Goal: Task Accomplishment & Management: Complete application form

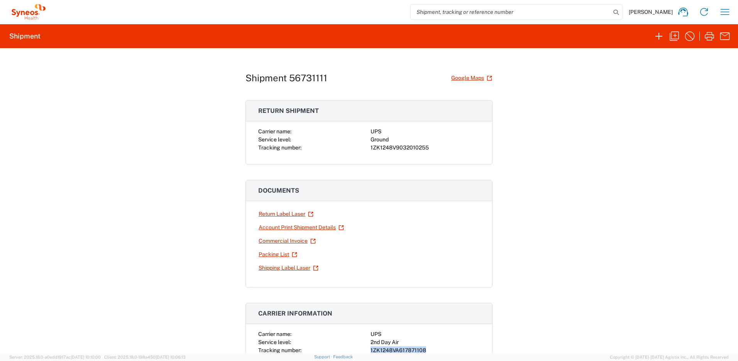
scroll to position [155, 0]
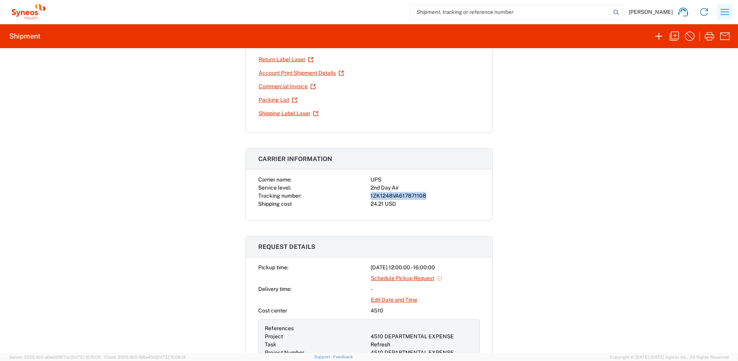
click at [726, 16] on icon "button" at bounding box center [724, 12] width 12 height 12
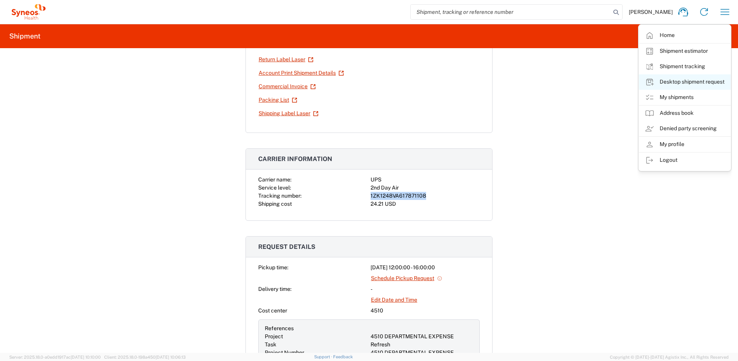
click at [672, 83] on link "Desktop shipment request" at bounding box center [684, 81] width 92 height 15
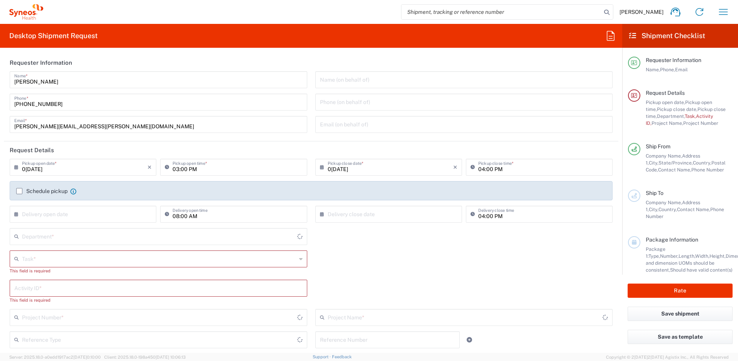
type input "[GEOGRAPHIC_DATA]"
type input "[US_STATE]"
type input "4510"
type input "Syneos Health, LLC-[GEOGRAPHIC_DATA] [GEOGRAPHIC_DATA] [GEOGRAPHIC_DATA]"
click at [197, 258] on input "text" at bounding box center [159, 259] width 274 height 14
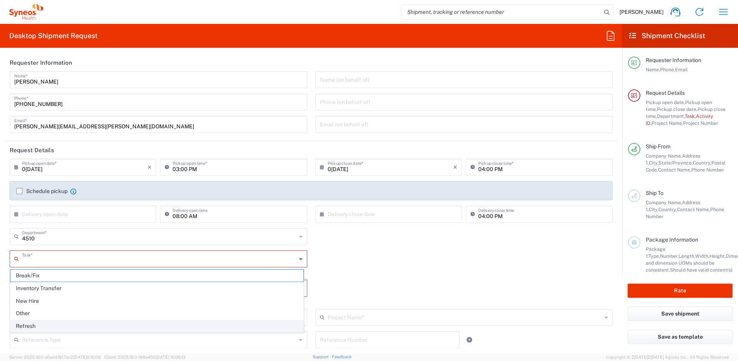
click at [41, 325] on span "Refresh" at bounding box center [156, 327] width 293 height 12
type input "Refresh"
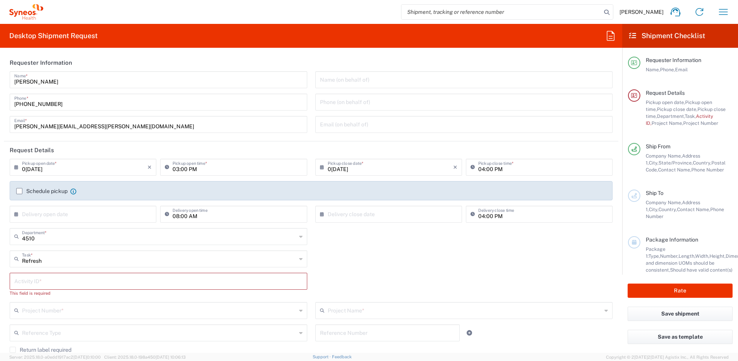
click at [64, 279] on input "text" at bounding box center [158, 281] width 288 height 14
paste input "SCTASK2706166"
type input "SCTASK2706166"
click at [66, 304] on input "text" at bounding box center [159, 304] width 274 height 14
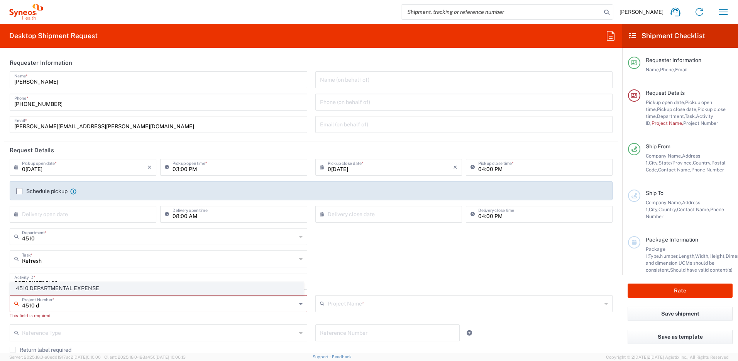
click at [78, 290] on span "4510 DEPARTMENTAL EXPENSE" at bounding box center [156, 289] width 293 height 12
type input "4510 DEPARTMENTAL EXPENSE"
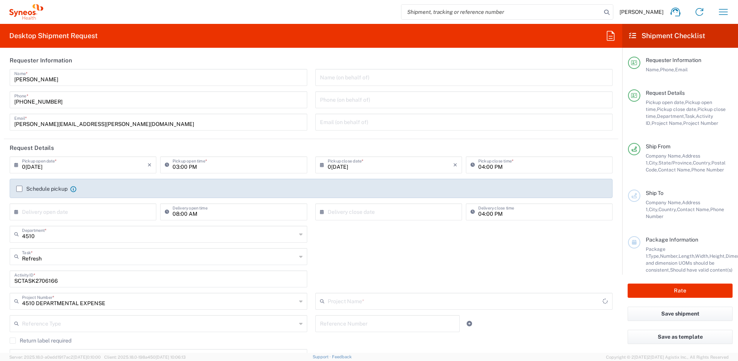
type input "4510 DEPARTMENTAL EXPENSE"
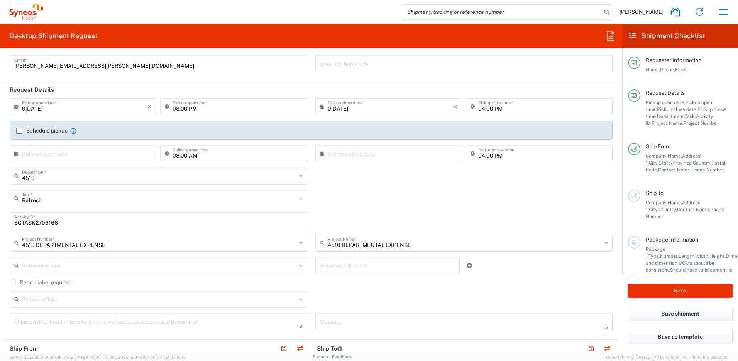
scroll to position [63, 0]
click at [13, 282] on label "Return label required" at bounding box center [41, 280] width 62 height 6
click at [13, 280] on input "Return label required" at bounding box center [13, 280] width 0 height 0
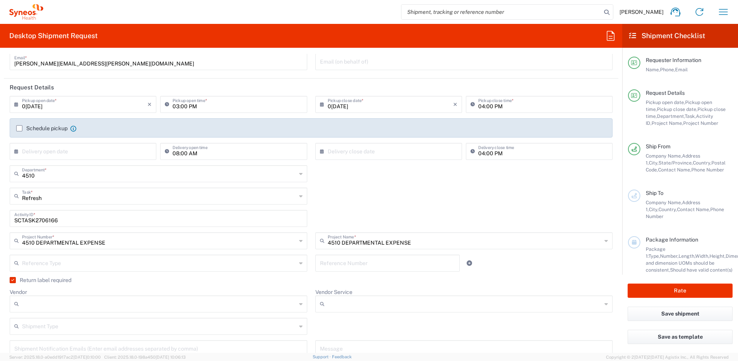
click at [59, 304] on input "Vendor" at bounding box center [159, 304] width 274 height 12
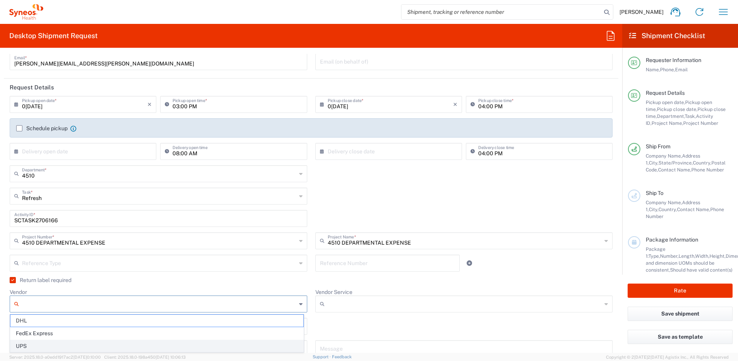
click at [40, 347] on span "UPS" at bounding box center [156, 347] width 293 height 12
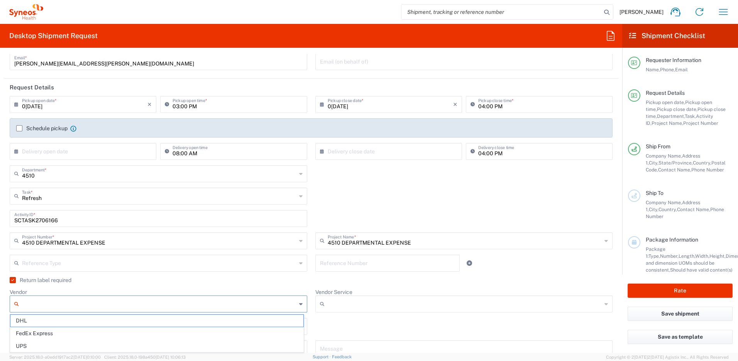
type input "UPS"
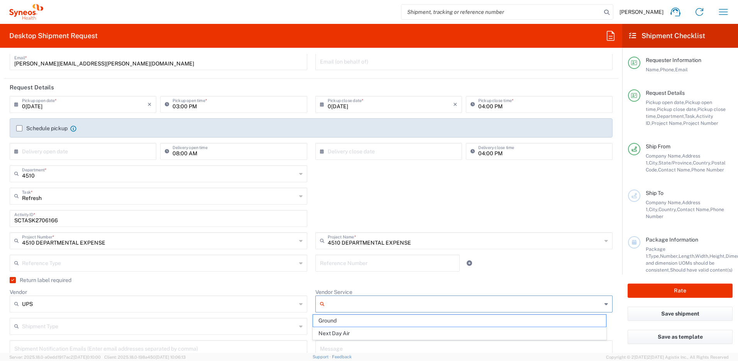
click at [344, 308] on input "Vendor Service" at bounding box center [464, 304] width 274 height 12
click at [340, 320] on span "Ground" at bounding box center [459, 321] width 293 height 12
type input "Ground"
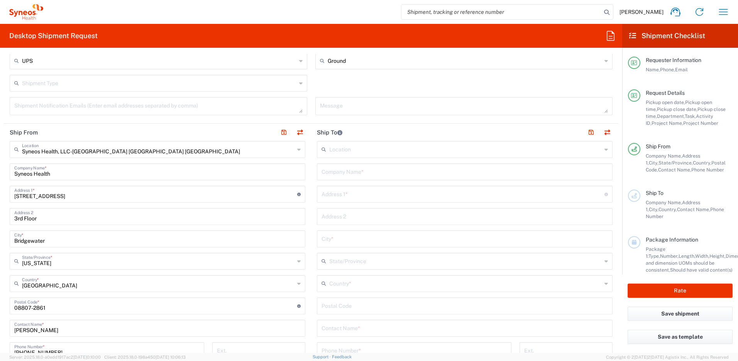
scroll to position [312, 0]
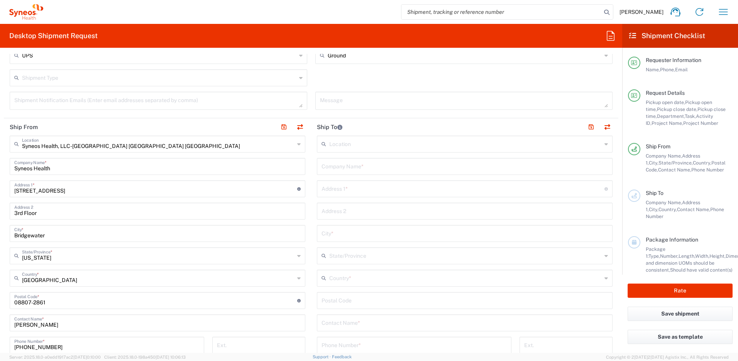
click at [374, 169] on input "text" at bounding box center [464, 166] width 286 height 14
type input "[PERSON_NAME]"
click at [390, 173] on div "[PERSON_NAME] Company Name *" at bounding box center [464, 166] width 295 height 17
drag, startPoint x: 390, startPoint y: 171, endPoint x: 311, endPoint y: 167, distance: 78.8
click at [311, 167] on main "Location [PERSON_NAME]y LLC-[GEOGRAPHIC_DATA] [GEOGRAPHIC_DATA] [GEOGRAPHIC_DAT…" at bounding box center [464, 298] width 307 height 324
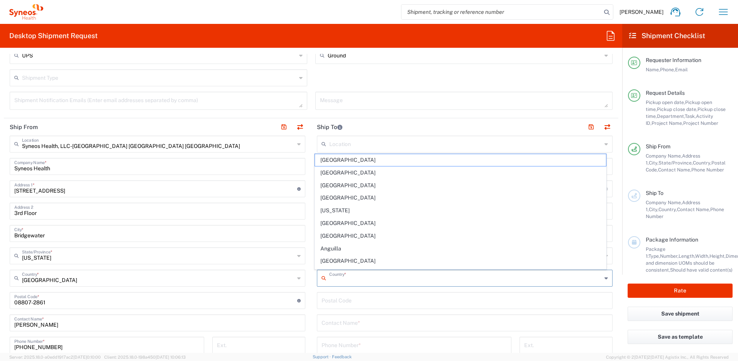
click at [360, 282] on input "text" at bounding box center [465, 278] width 272 height 14
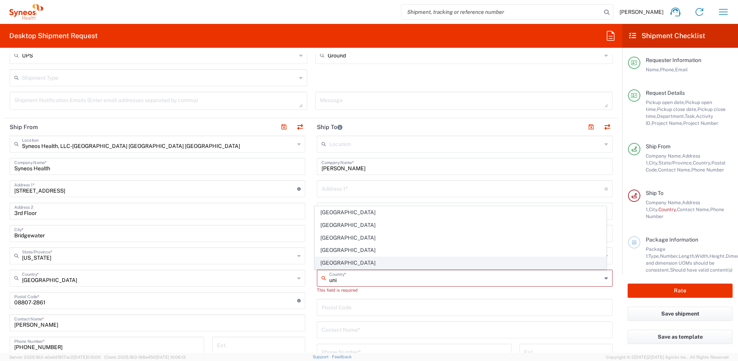
click at [329, 265] on span "[GEOGRAPHIC_DATA]" at bounding box center [460, 263] width 291 height 12
type input "[GEOGRAPHIC_DATA]"
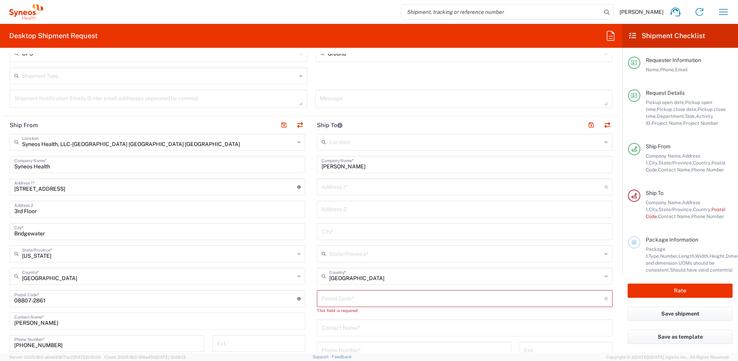
scroll to position [334, 0]
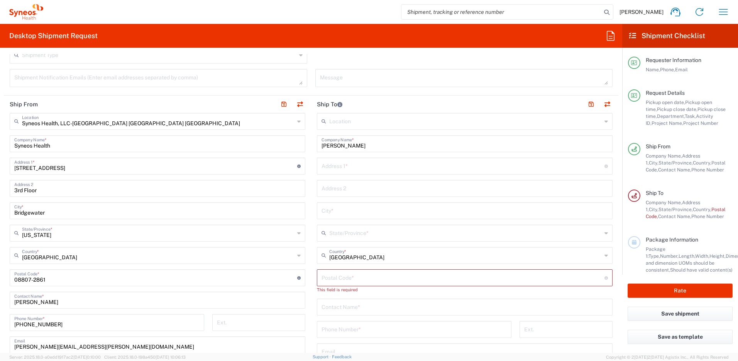
click at [367, 309] on input "text" at bounding box center [464, 307] width 286 height 14
paste input "[PERSON_NAME]"
type input "[PERSON_NAME]"
click at [330, 166] on input "text" at bounding box center [462, 166] width 283 height 14
paste input "[STREET_ADDRESS]"
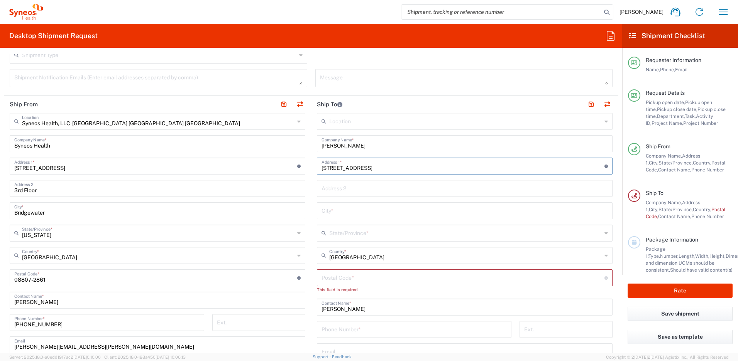
type input "[STREET_ADDRESS]"
click at [330, 185] on input "text" at bounding box center [464, 188] width 286 height 14
paste input "#104"
type input "#104"
click at [332, 212] on input "text" at bounding box center [464, 211] width 286 height 14
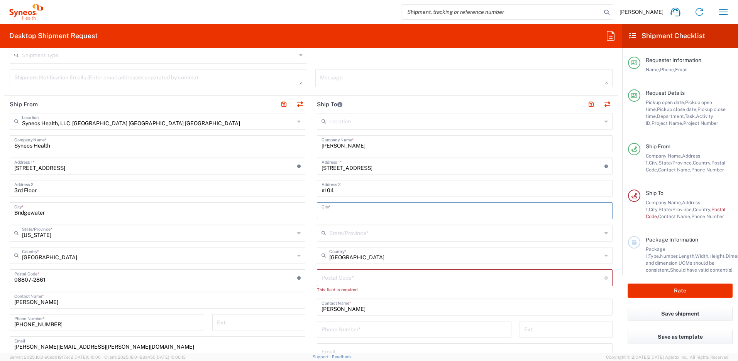
paste input "[GEOGRAPHIC_DATA]"
type input "[GEOGRAPHIC_DATA]"
click at [338, 234] on input "text" at bounding box center [465, 233] width 272 height 14
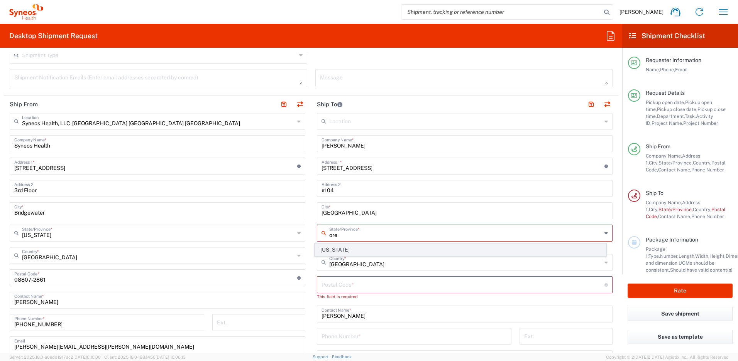
click at [332, 249] on span "[US_STATE]" at bounding box center [460, 250] width 291 height 12
type input "[US_STATE]"
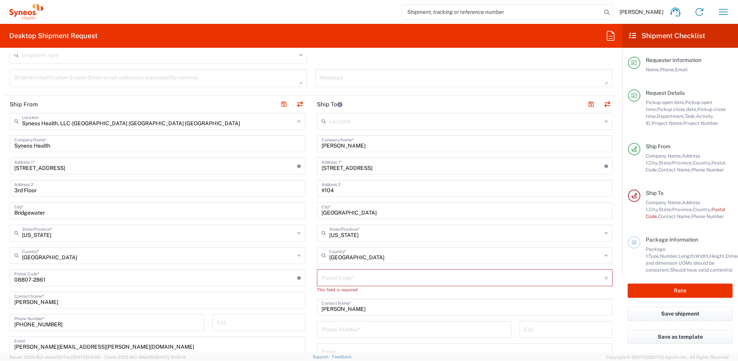
click at [338, 278] on input "undefined" at bounding box center [462, 278] width 283 height 14
paste input "97202"
type input "97202"
drag, startPoint x: 60, startPoint y: 322, endPoint x: 3, endPoint y: 314, distance: 57.0
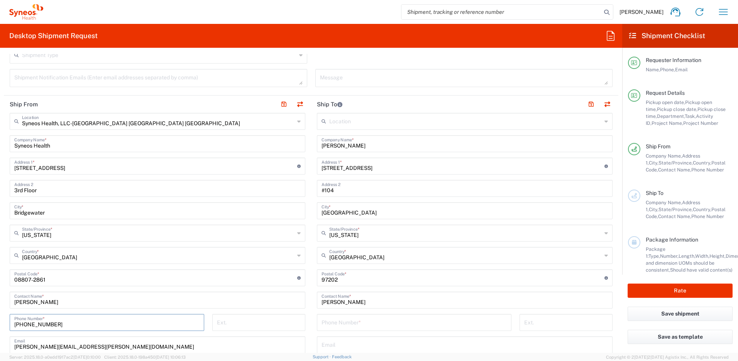
click at [4, 314] on main "Syneos Health, LLC-[GEOGRAPHIC_DATA] [GEOGRAPHIC_DATA] [GEOGRAPHIC_DATA] Locati…" at bounding box center [157, 275] width 307 height 324
click at [325, 321] on input "tel" at bounding box center [413, 323] width 185 height 14
paste input "[PHONE_NUMBER]"
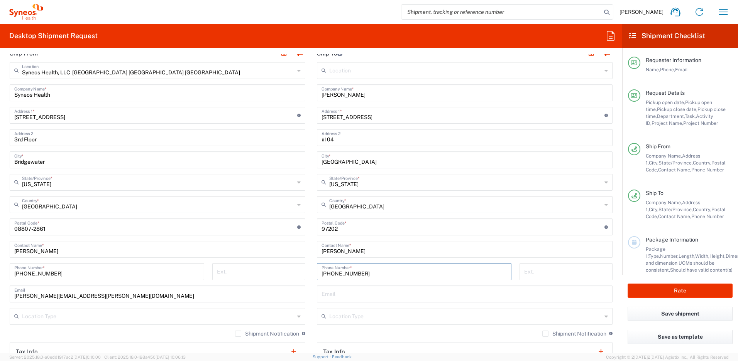
scroll to position [425, 0]
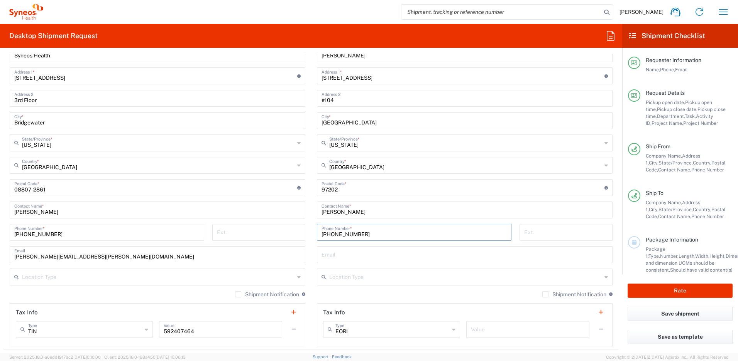
type input "[PHONE_NUMBER]"
click at [329, 257] on input "text" at bounding box center [464, 255] width 286 height 14
paste input "[PERSON_NAME][EMAIL_ADDRESS][PERSON_NAME][DOMAIN_NAME]"
type input "[PERSON_NAME][EMAIL_ADDRESS][PERSON_NAME][DOMAIN_NAME]"
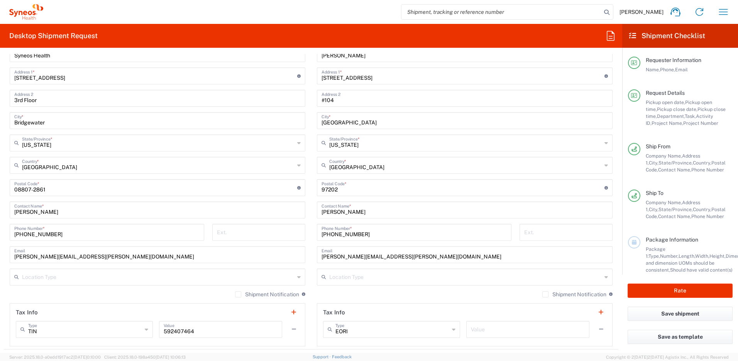
click at [614, 223] on form "Requester Information [PERSON_NAME] Name * [PHONE_NUMBER] Phone * [EMAIL_ADDRES…" at bounding box center [311, 203] width 622 height 299
click at [542, 295] on label "Shipment Notification" at bounding box center [574, 295] width 64 height 6
click at [545, 295] on input "Shipment Notification" at bounding box center [545, 295] width 0 height 0
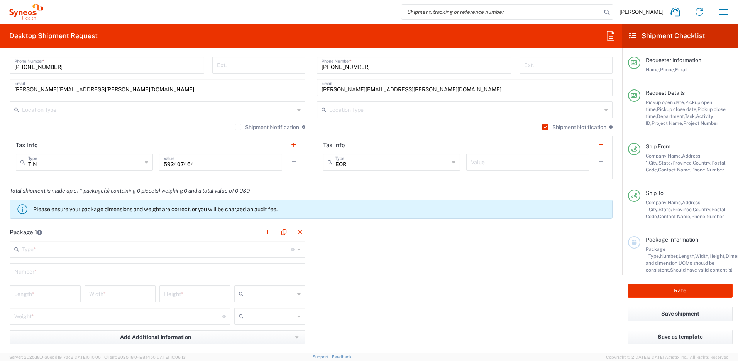
scroll to position [603, 0]
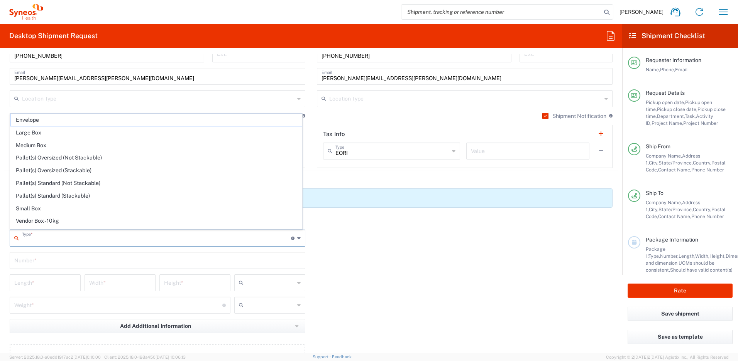
click at [118, 238] on input "text" at bounding box center [156, 238] width 269 height 14
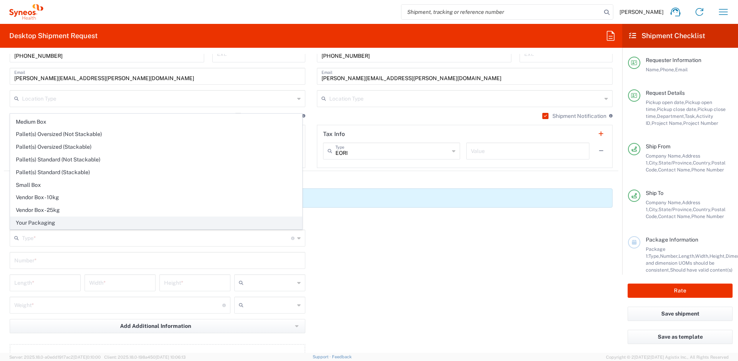
click at [70, 221] on span "Your Packaging" at bounding box center [155, 223] width 291 height 12
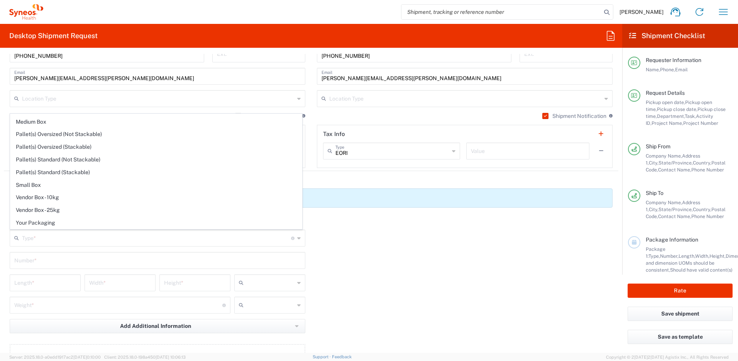
type input "Your Packaging"
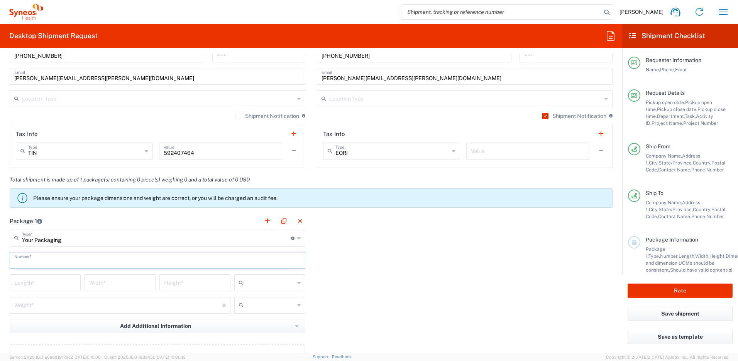
click at [46, 257] on input "text" at bounding box center [157, 260] width 286 height 14
type input "1"
click at [40, 281] on input "number" at bounding box center [45, 283] width 62 height 14
type input "16"
type input "12"
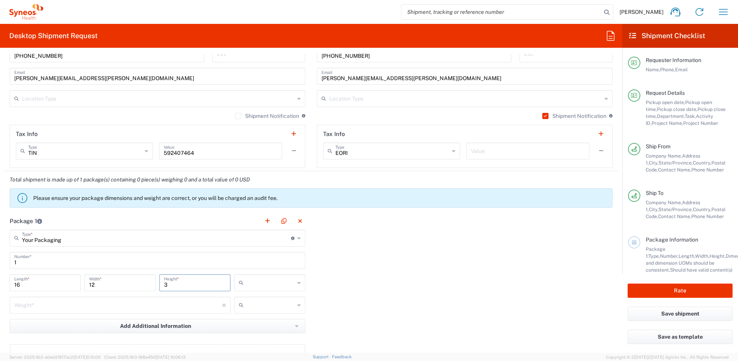
type input "3"
click at [42, 306] on input "number" at bounding box center [118, 305] width 208 height 14
type input "5"
click at [261, 282] on input "text" at bounding box center [270, 283] width 48 height 12
click at [251, 324] on span "in" at bounding box center [267, 325] width 69 height 12
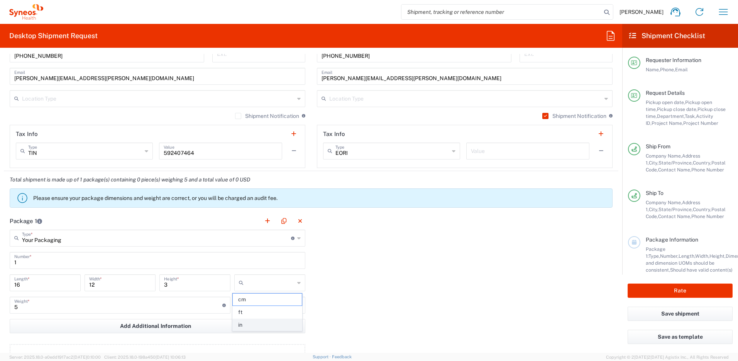
type input "in"
click at [256, 311] on input "text" at bounding box center [270, 305] width 48 height 12
click at [250, 335] on span "lbs" at bounding box center [267, 335] width 69 height 12
type input "lbs"
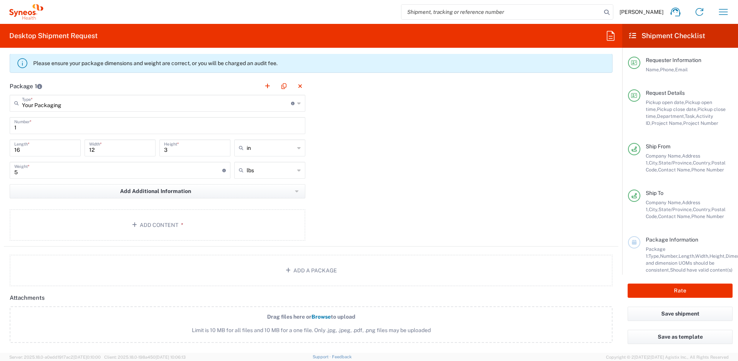
scroll to position [786, 0]
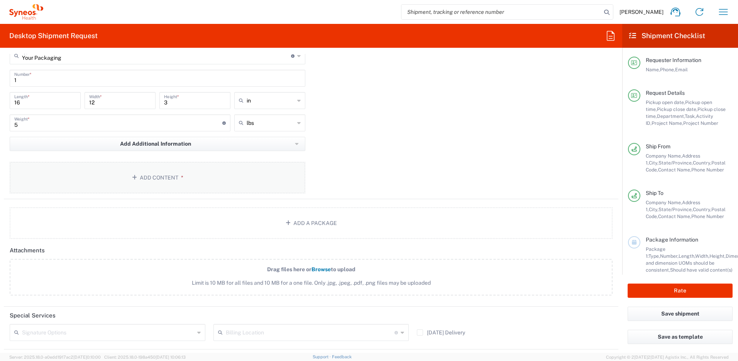
click at [167, 179] on button "Add Content *" at bounding box center [157, 178] width 295 height 32
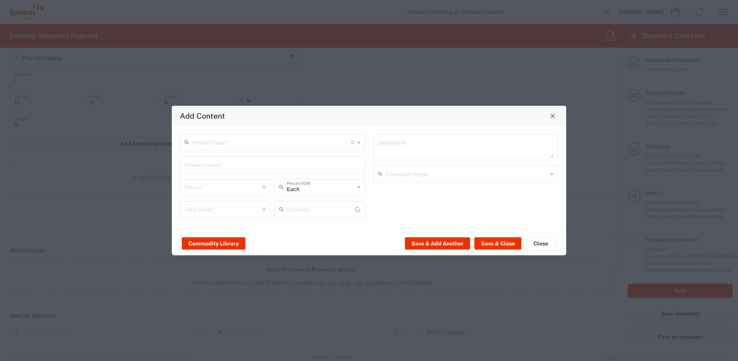
type input "US Dollar"
click at [217, 148] on input "text" at bounding box center [271, 142] width 159 height 14
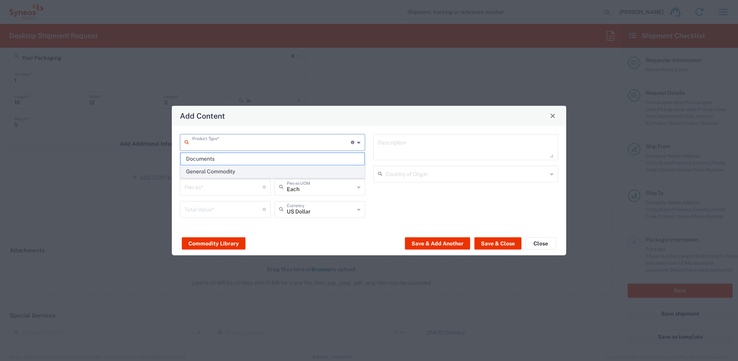
click at [219, 172] on span "General Commodity" at bounding box center [273, 172] width 184 height 12
type input "General Commodity"
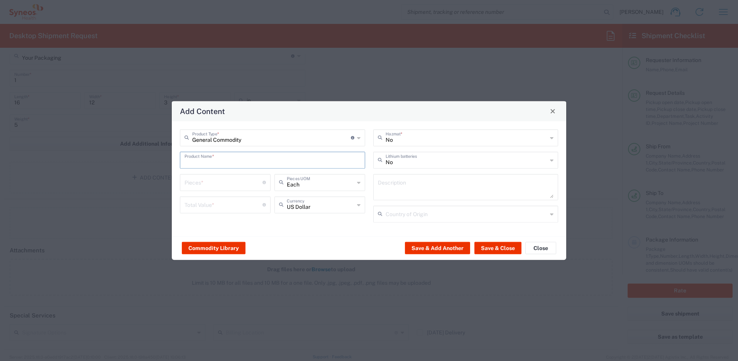
click at [218, 159] on input "text" at bounding box center [272, 160] width 176 height 14
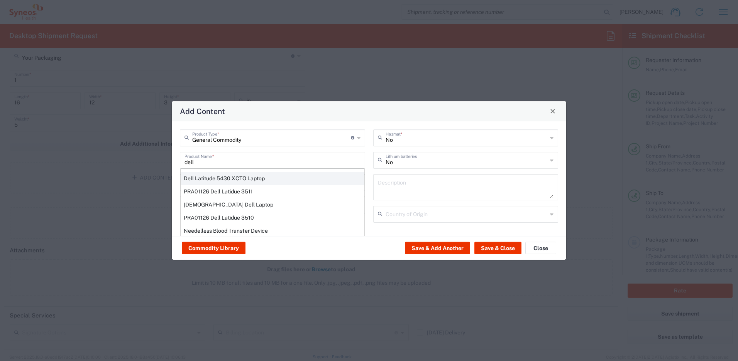
click at [215, 177] on div "Dell Latitude 5430 XCTO Laptop" at bounding box center [273, 178] width 184 height 13
type input "Dell Latitude 5430 XCTO Laptop"
type input "1"
type textarea "BaseIntel Core i7-1265U vProÂ® Processor - 14" 16 GB RAM - 512 GB SSD"
type input "[GEOGRAPHIC_DATA]"
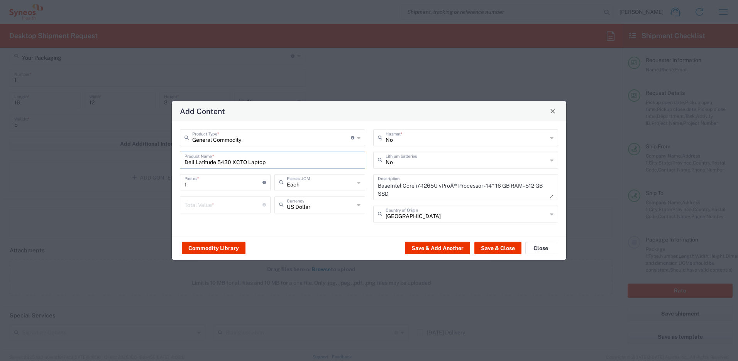
click at [230, 204] on input "number" at bounding box center [223, 204] width 78 height 14
type input "1000"
click at [384, 162] on icon at bounding box center [382, 160] width 8 height 12
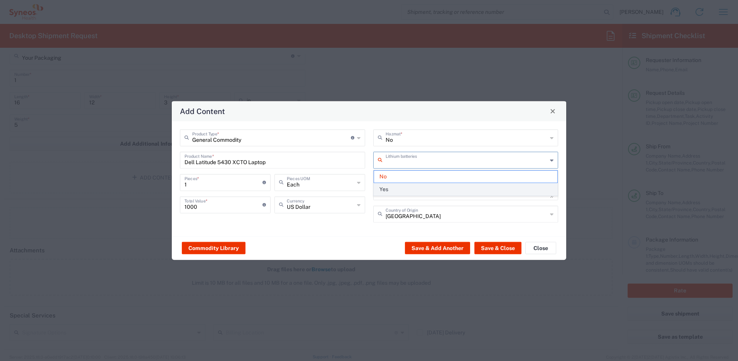
click at [397, 187] on span "Yes" at bounding box center [466, 190] width 184 height 12
type input "Yes"
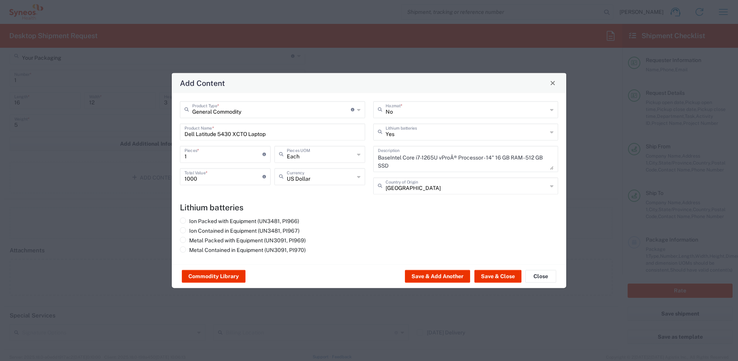
click at [285, 219] on label "Ion Packed with Equipment (UN3481, PI966)" at bounding box center [239, 221] width 119 height 7
click at [194, 219] on input "Ion Packed with Equipment (UN3481, PI966)" at bounding box center [191, 220] width 5 height 5
radio input "true"
click at [479, 277] on button "Save & Close" at bounding box center [497, 276] width 47 height 12
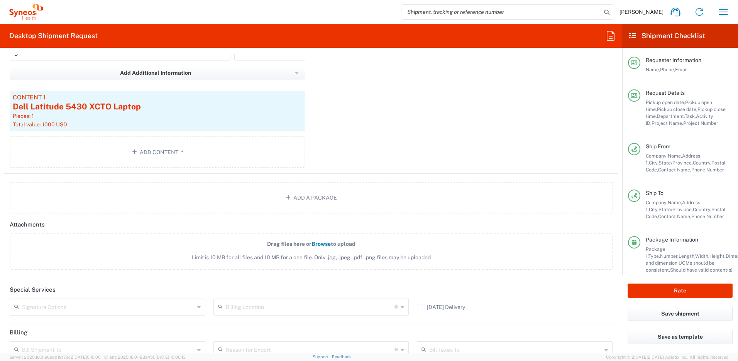
scroll to position [860, 0]
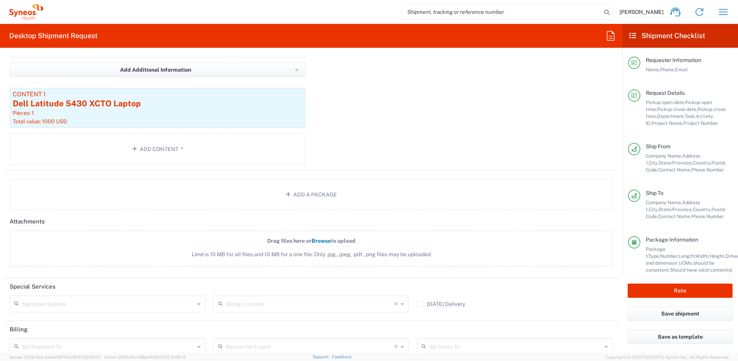
click at [150, 304] on input "text" at bounding box center [108, 304] width 172 height 14
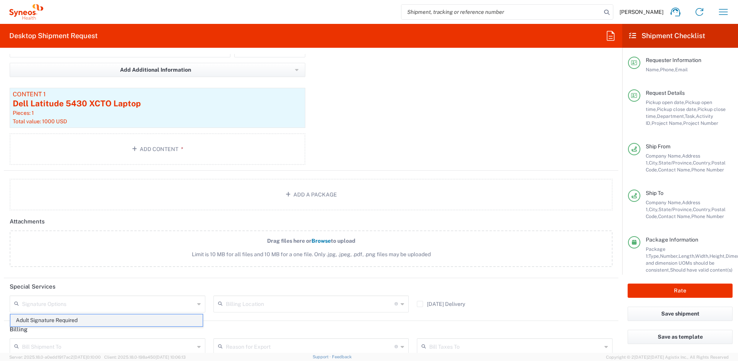
click at [133, 320] on span "Adult Signature Required" at bounding box center [106, 321] width 192 height 12
type input "Adult Signature Required"
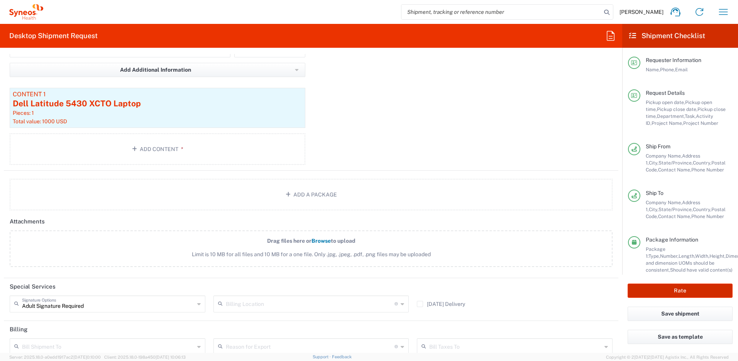
click at [636, 289] on button "Rate" at bounding box center [679, 291] width 105 height 14
type input "4510 DEPARTMENTAL EXPENSE"
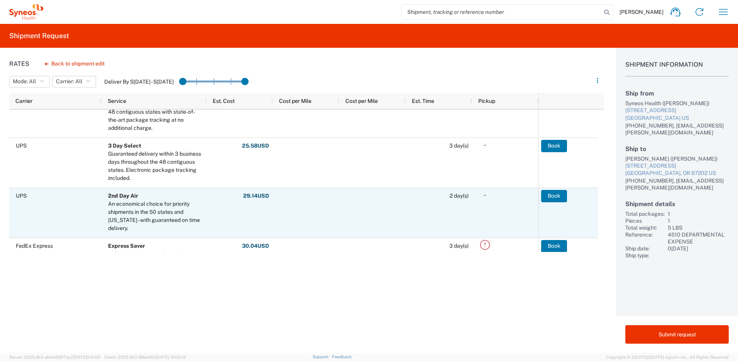
scroll to position [22, 0]
click at [552, 196] on button "Book" at bounding box center [554, 196] width 26 height 12
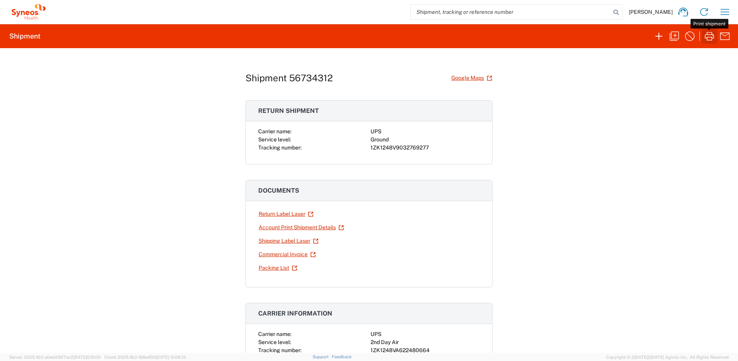
click at [708, 37] on icon "button" at bounding box center [708, 36] width 9 height 8
click at [283, 216] on link "Return Label Laser" at bounding box center [286, 215] width 56 height 14
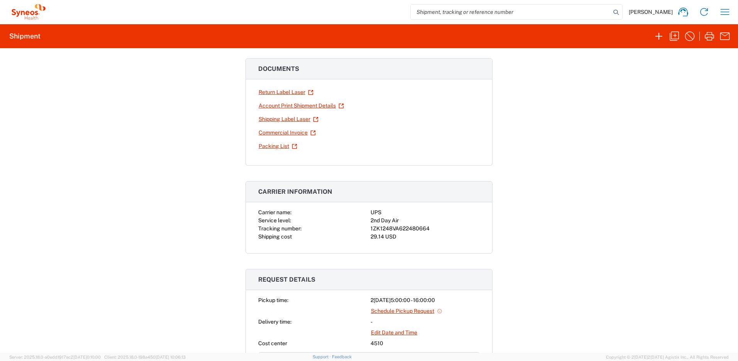
scroll to position [138, 0]
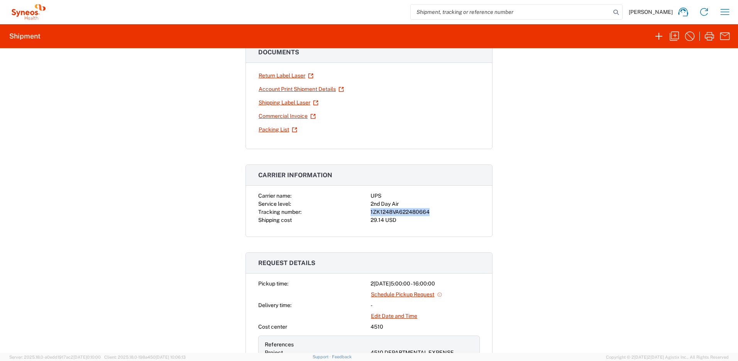
drag, startPoint x: 425, startPoint y: 212, endPoint x: 364, endPoint y: 213, distance: 61.3
click at [364, 213] on div "Carrier name: UPS Service level: 2nd Day Air Tracking number: 1ZK1248VA62248066…" at bounding box center [368, 208] width 221 height 32
copy div "1ZK1248VA622480664"
click at [727, 16] on icon "button" at bounding box center [724, 12] width 12 height 12
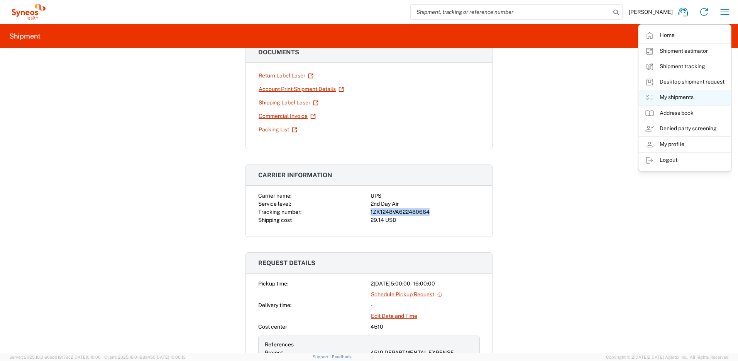
click at [663, 96] on link "My shipments" at bounding box center [684, 97] width 92 height 15
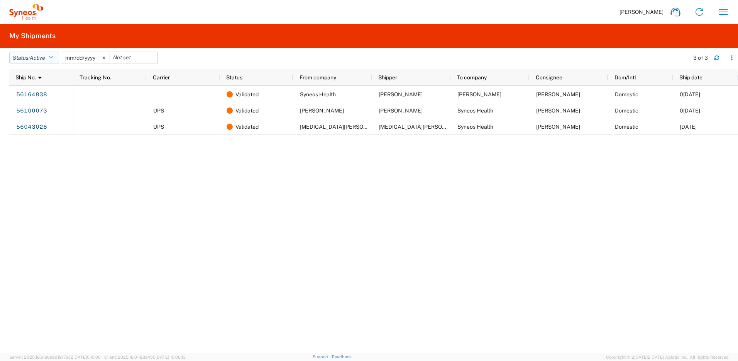
click at [57, 58] on button "Status: Active" at bounding box center [34, 58] width 50 height 12
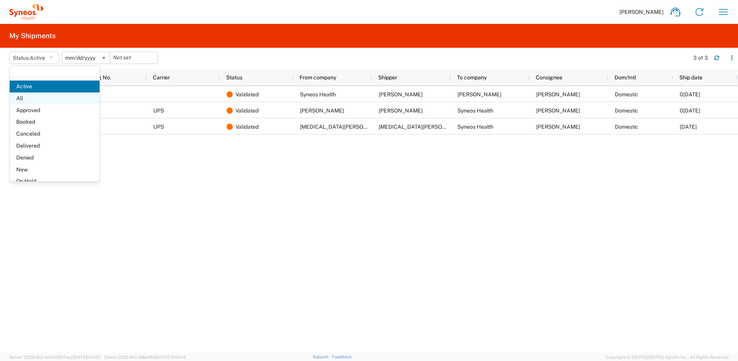
click at [53, 97] on span "All" at bounding box center [55, 99] width 90 height 12
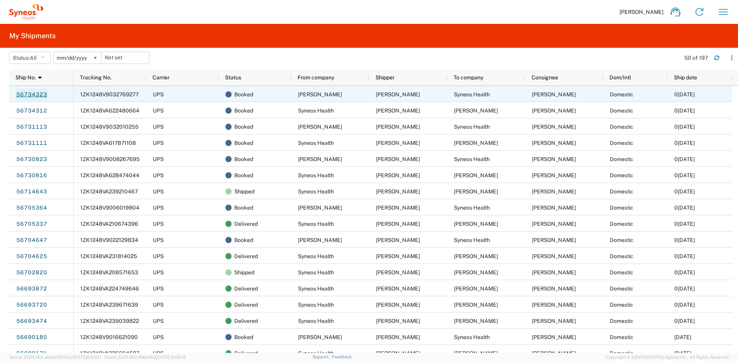
click at [30, 95] on link "56734323" at bounding box center [32, 95] width 32 height 12
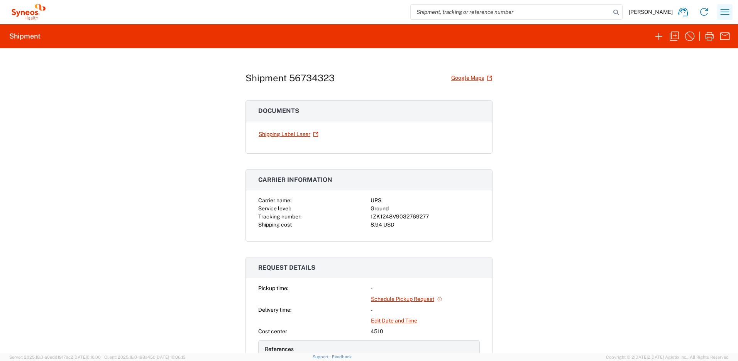
click at [723, 11] on icon "button" at bounding box center [724, 12] width 12 height 12
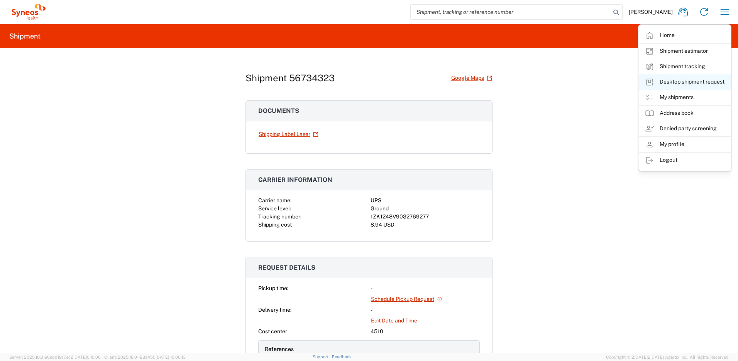
click at [673, 84] on link "Desktop shipment request" at bounding box center [684, 81] width 92 height 15
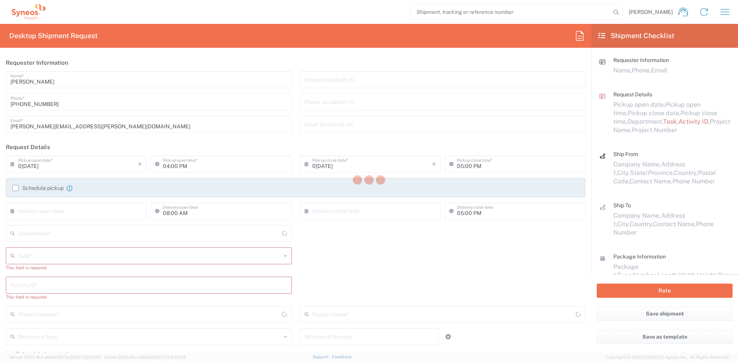
type input "[US_STATE]"
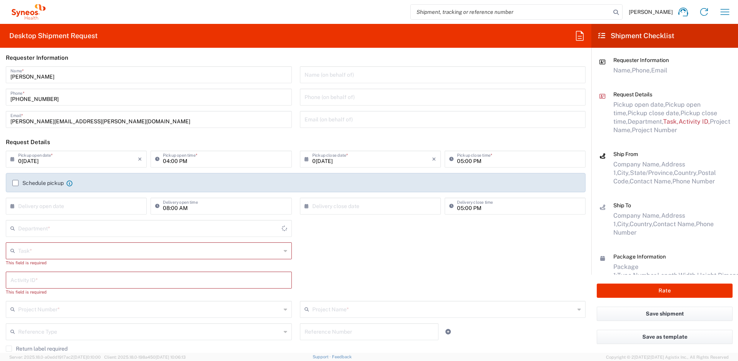
scroll to position [5, 0]
type input "4510"
click at [83, 250] on input "text" at bounding box center [149, 250] width 263 height 14
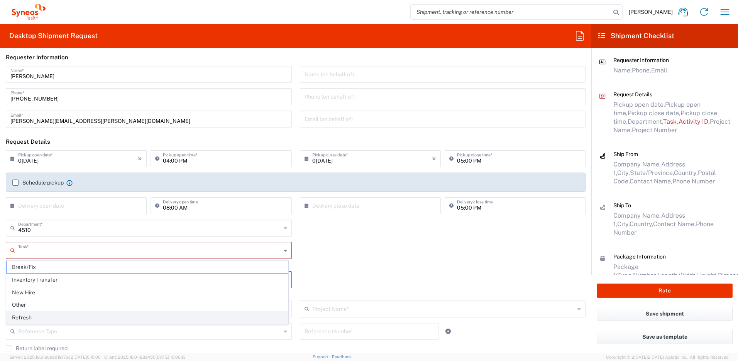
click at [34, 319] on span "Refresh" at bounding box center [147, 318] width 281 height 12
type input "Refresh"
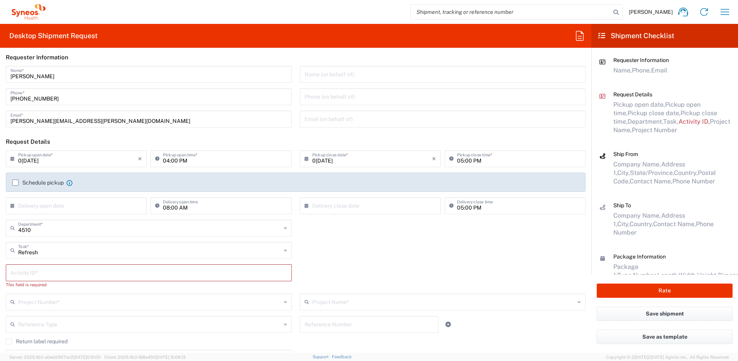
click at [41, 275] on input "text" at bounding box center [148, 273] width 277 height 14
paste input "SCTASK2706208"
type input "SCTASK2706208"
click at [42, 299] on input "text" at bounding box center [149, 295] width 263 height 14
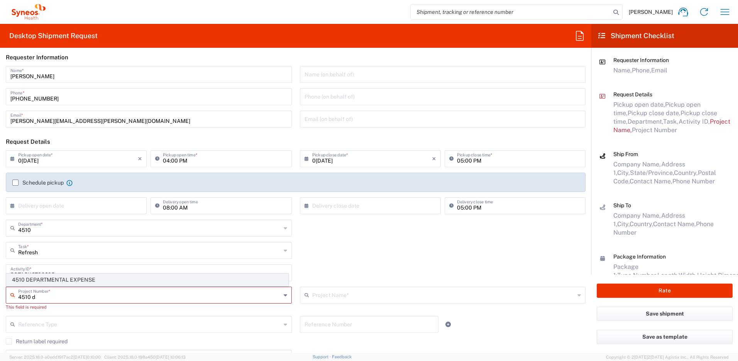
click at [44, 282] on span "4510 DEPARTMENTAL EXPENSE" at bounding box center [147, 280] width 281 height 12
type input "4510 DEPARTMENTAL EXPENSE"
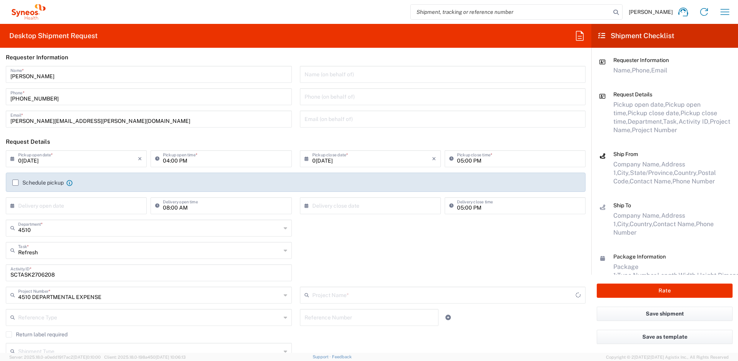
type input "4510 DEPARTMENTAL EXPENSE"
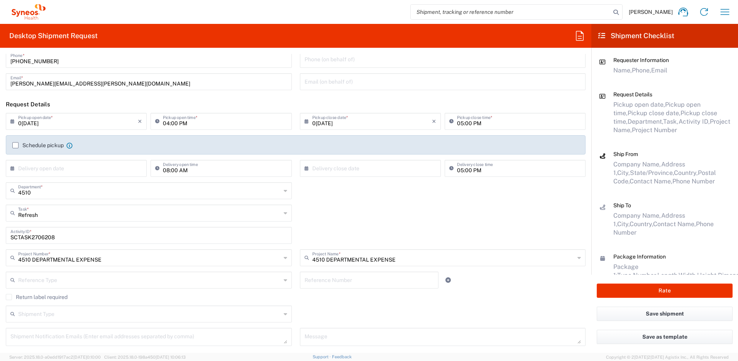
scroll to position [43, 0]
click at [33, 297] on label "Return label required" at bounding box center [37, 297] width 62 height 6
click at [9, 297] on input "Return label required" at bounding box center [9, 297] width 0 height 0
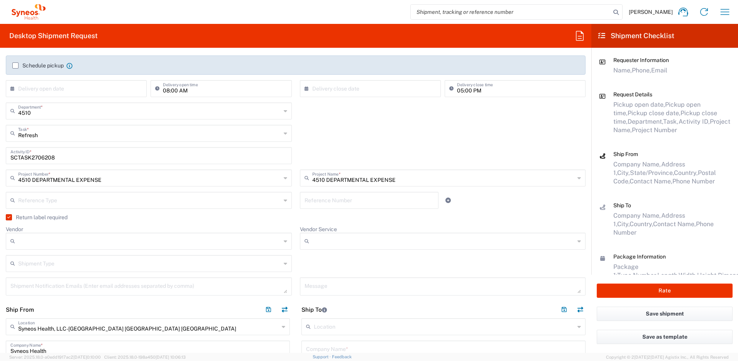
scroll to position [124, 0]
click at [65, 245] on input "Vendor" at bounding box center [149, 240] width 263 height 12
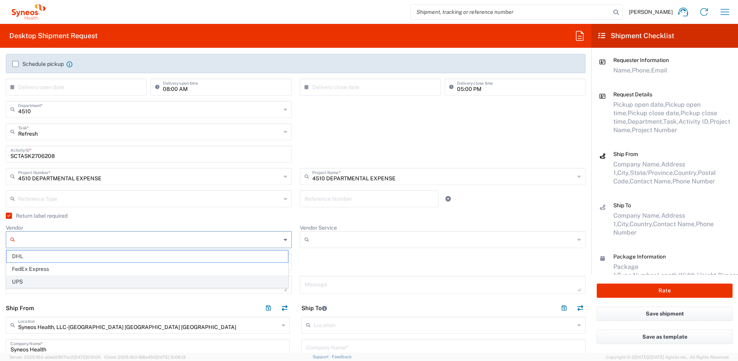
click at [44, 285] on span "UPS" at bounding box center [147, 282] width 281 height 12
type input "UPS"
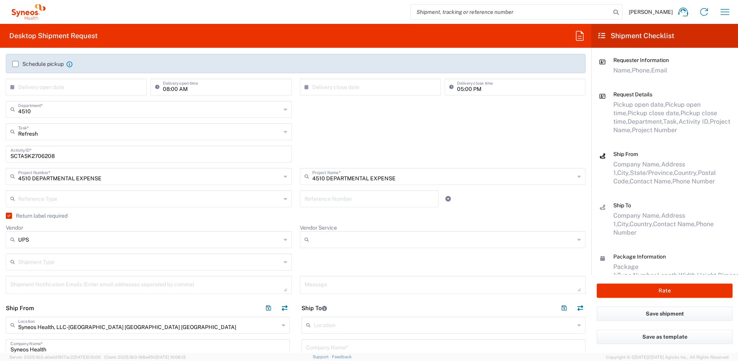
click at [338, 235] on input "Vendor Service" at bounding box center [443, 240] width 263 height 12
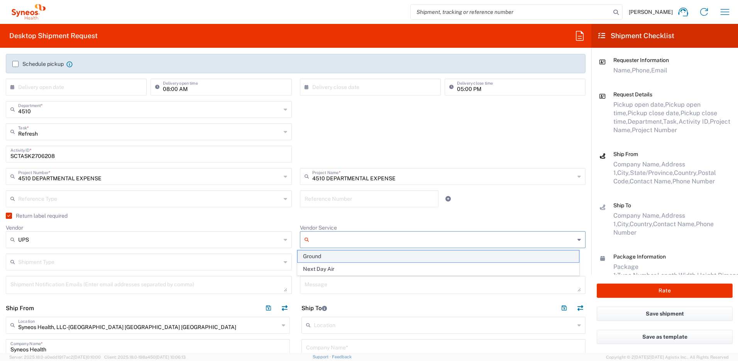
click at [328, 256] on span "Ground" at bounding box center [437, 257] width 281 height 12
type input "Ground"
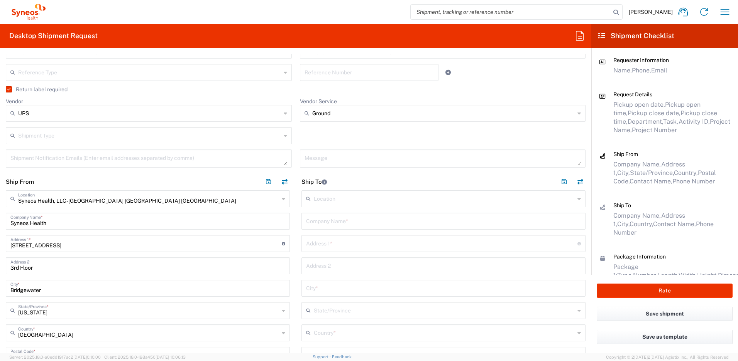
scroll to position [258, 0]
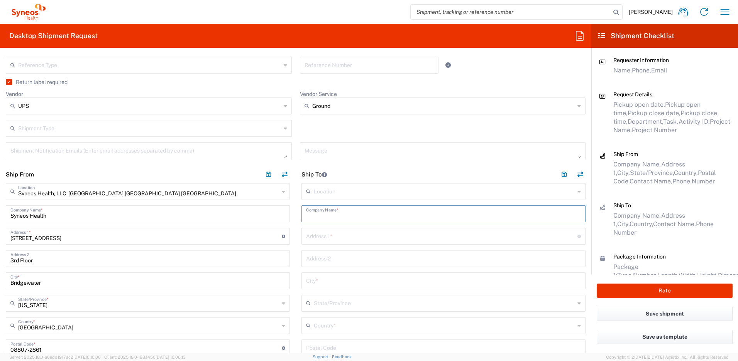
click at [338, 210] on input "text" at bounding box center [443, 214] width 275 height 14
drag, startPoint x: 377, startPoint y: 218, endPoint x: 281, endPoint y: 203, distance: 96.8
click at [281, 203] on div "Ship From Syneos Health, LLC-[GEOGRAPHIC_DATA] [GEOGRAPHIC_DATA] [GEOGRAPHIC_DA…" at bounding box center [295, 335] width 591 height 338
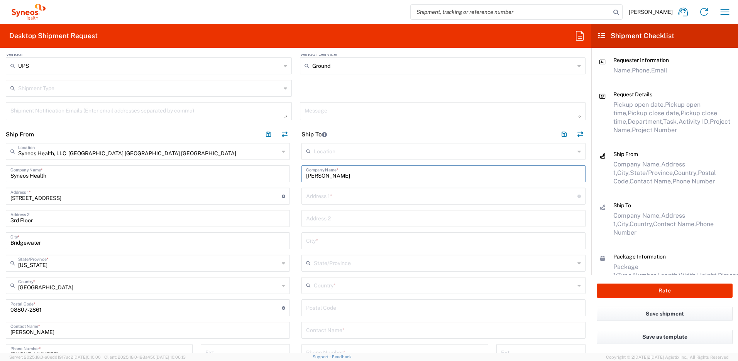
scroll to position [314, 0]
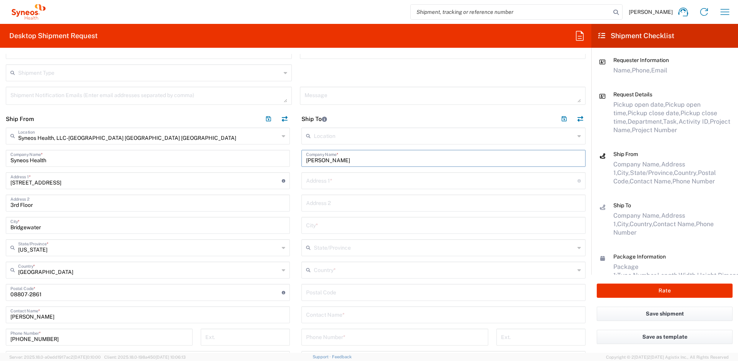
type input "[PERSON_NAME]"
click at [334, 320] on input "text" at bounding box center [443, 315] width 275 height 14
paste input "[PERSON_NAME]"
type input "[PERSON_NAME]"
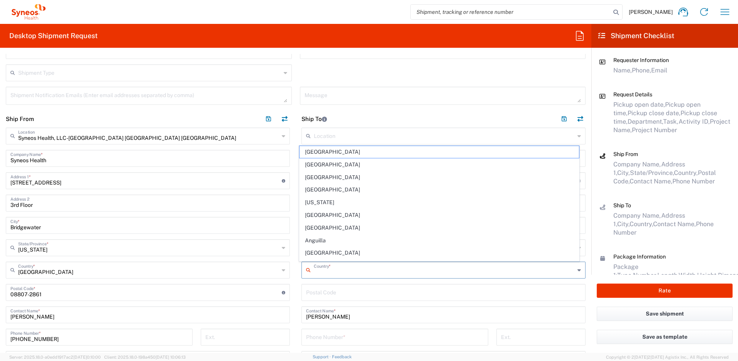
click at [331, 266] on input "text" at bounding box center [444, 270] width 261 height 14
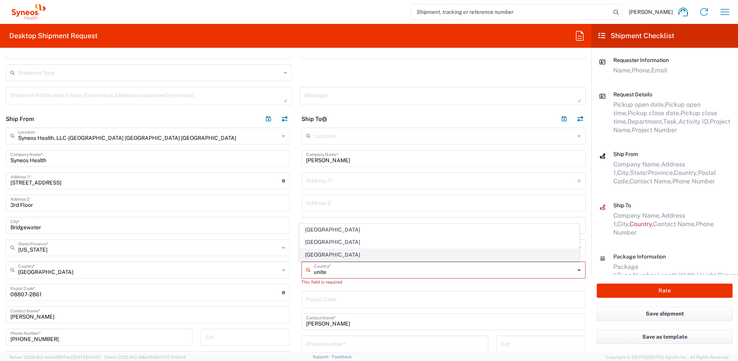
click at [318, 258] on span "[GEOGRAPHIC_DATA]" at bounding box center [439, 255] width 280 height 12
type input "[GEOGRAPHIC_DATA]"
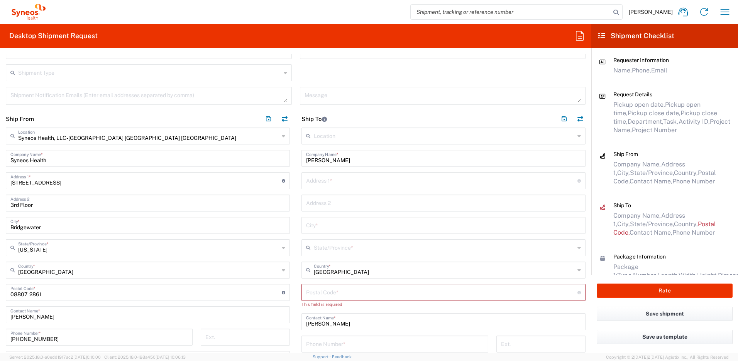
click at [323, 184] on input "text" at bounding box center [441, 181] width 271 height 14
click at [326, 174] on input "text" at bounding box center [441, 181] width 271 height 14
paste input "[STREET_ADDRESS],"
type input "[STREET_ADDRESS]"
click at [314, 223] on input "text" at bounding box center [443, 225] width 275 height 14
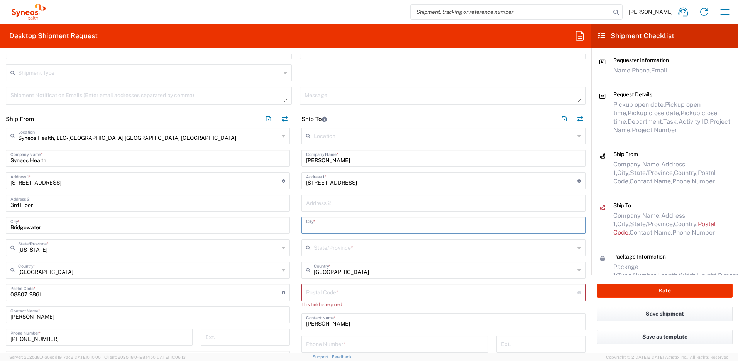
paste input "[GEOGRAPHIC_DATA]"
type input "[GEOGRAPHIC_DATA]"
click at [330, 293] on input "undefined" at bounding box center [441, 292] width 271 height 14
paste input "07724"
type input "07724"
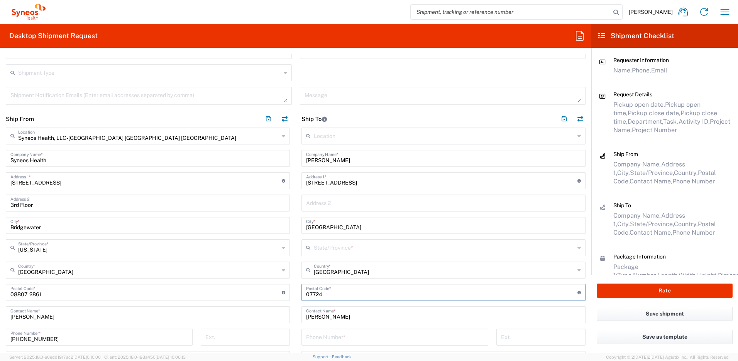
click at [331, 251] on input "text" at bounding box center [444, 248] width 261 height 14
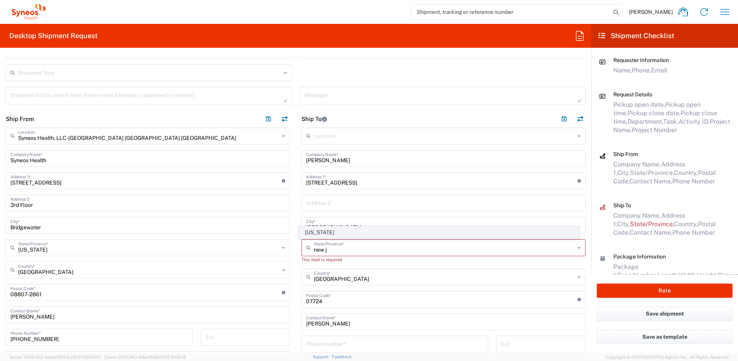
click at [331, 230] on span "[US_STATE]" at bounding box center [439, 233] width 280 height 12
type input "[US_STATE]"
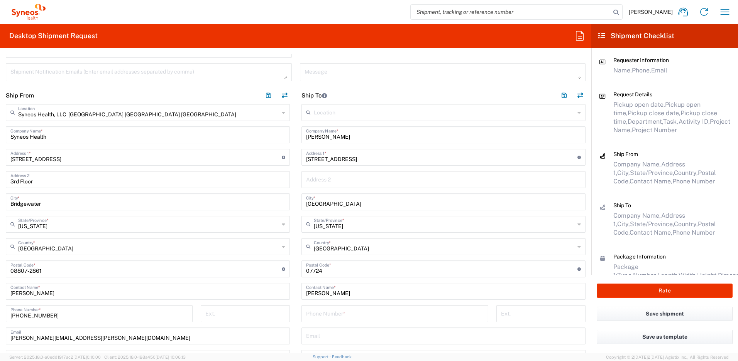
scroll to position [344, 0]
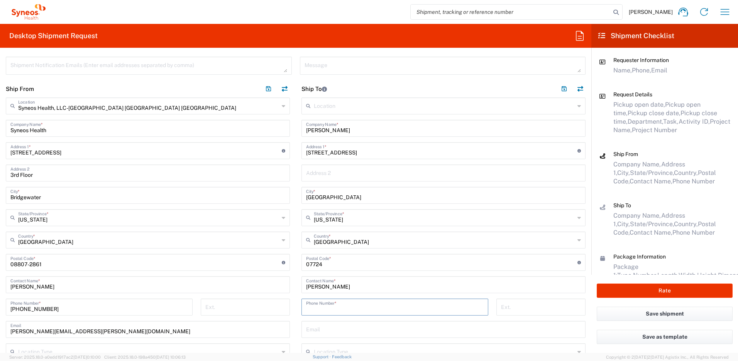
click at [333, 309] on input "tel" at bounding box center [394, 307] width 177 height 14
paste input "[PHONE_NUMBER]"
click at [310, 309] on input "[PHONE_NUMBER]" at bounding box center [394, 307] width 177 height 14
type input "7325374977"
click at [317, 329] on input "text" at bounding box center [443, 329] width 275 height 14
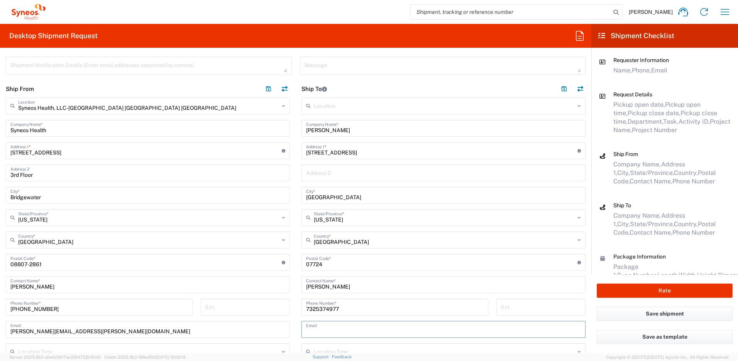
paste input "[PERSON_NAME][EMAIL_ADDRESS][PERSON_NAME][DOMAIN_NAME]"
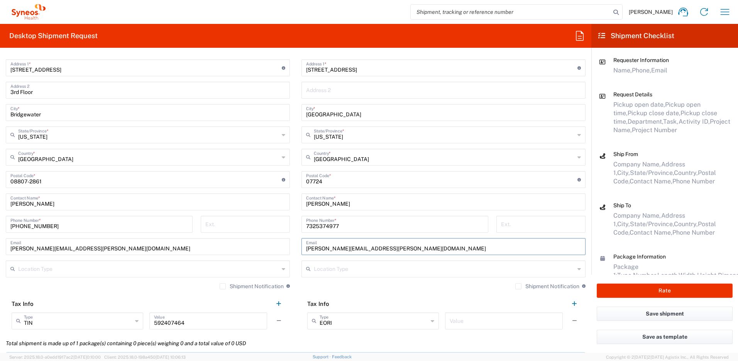
scroll to position [434, 0]
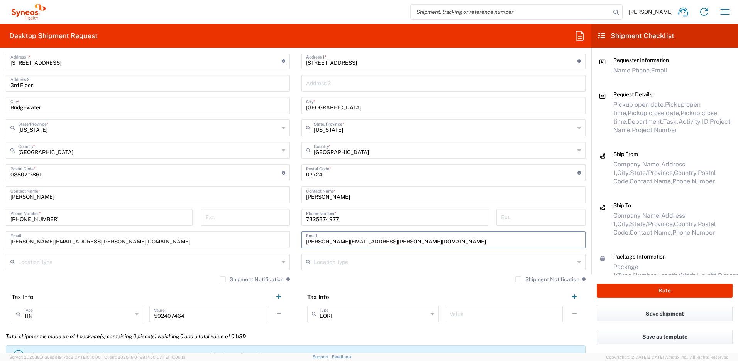
type input "[PERSON_NAME][EMAIL_ADDRESS][PERSON_NAME][DOMAIN_NAME]"
click at [515, 279] on label "Shipment Notification" at bounding box center [547, 280] width 64 height 6
click at [518, 280] on input "Shipment Notification" at bounding box center [518, 280] width 0 height 0
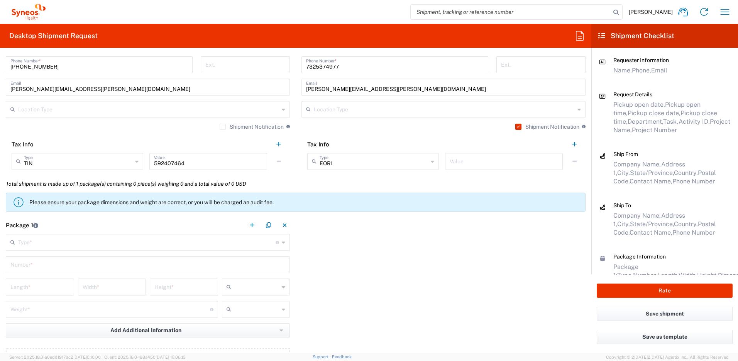
scroll to position [611, 0]
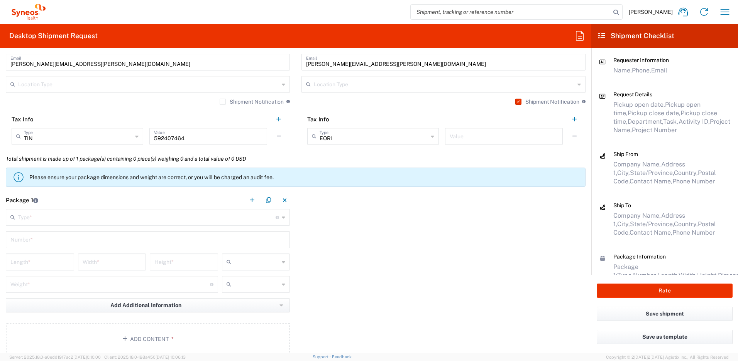
click at [46, 215] on input "text" at bounding box center [146, 217] width 257 height 14
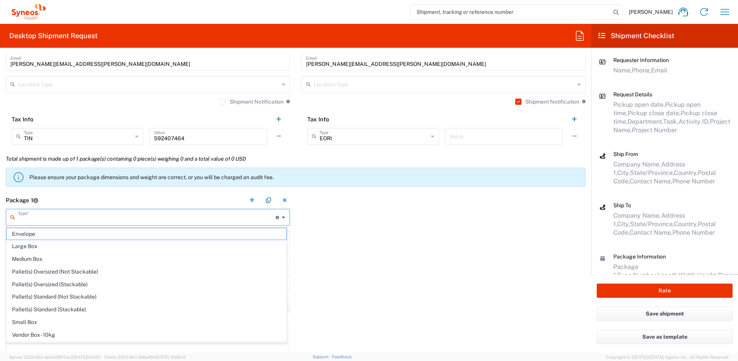
scroll to position [24, 0]
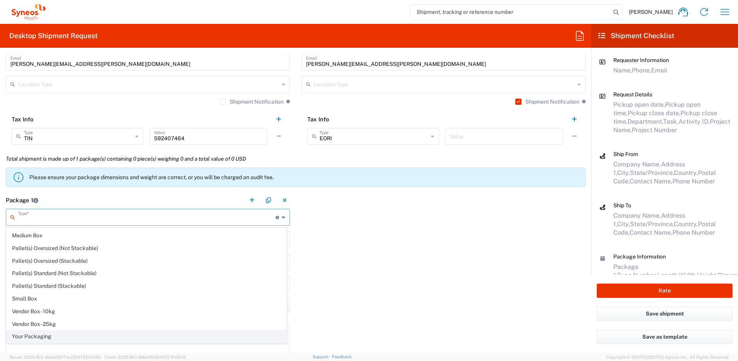
click at [94, 338] on span "Your Packaging" at bounding box center [147, 337] width 280 height 12
type input "Your Packaging"
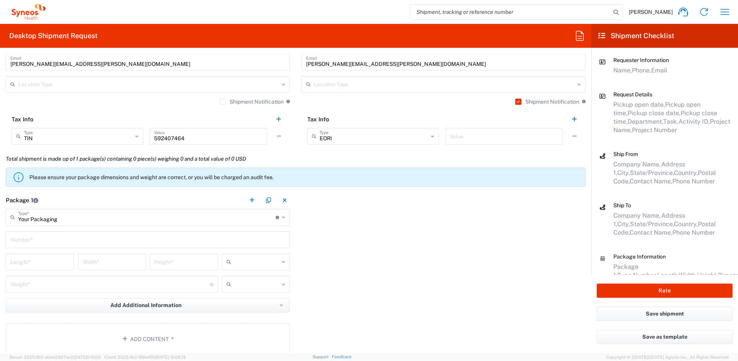
click at [40, 239] on input "text" at bounding box center [147, 240] width 275 height 14
type input "1"
click at [32, 263] on input "number" at bounding box center [39, 262] width 59 height 14
type input "16"
type input "12"
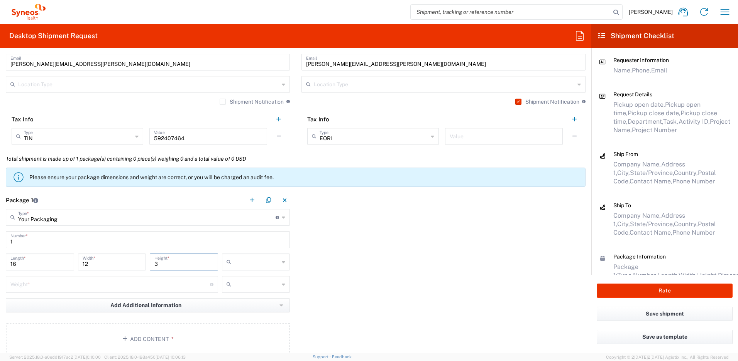
type input "3"
click at [42, 287] on input "number" at bounding box center [109, 284] width 199 height 14
type input "5"
click at [236, 262] on input "text" at bounding box center [256, 262] width 45 height 12
click at [235, 302] on span "in" at bounding box center [253, 304] width 66 height 12
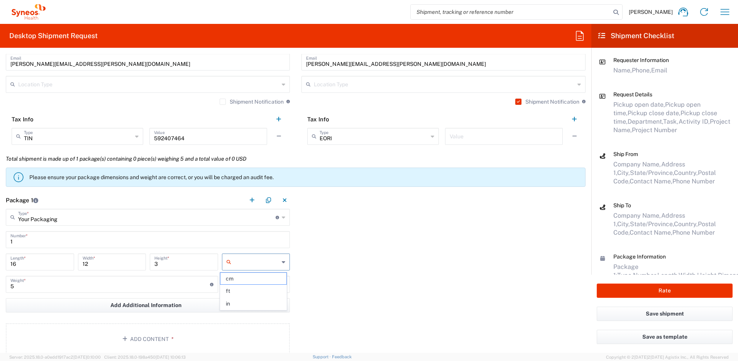
type input "in"
click at [241, 287] on input "text" at bounding box center [256, 284] width 45 height 12
click at [237, 312] on span "lbs" at bounding box center [253, 314] width 66 height 12
type input "lbs"
click at [195, 334] on button "Add Content *" at bounding box center [148, 340] width 284 height 32
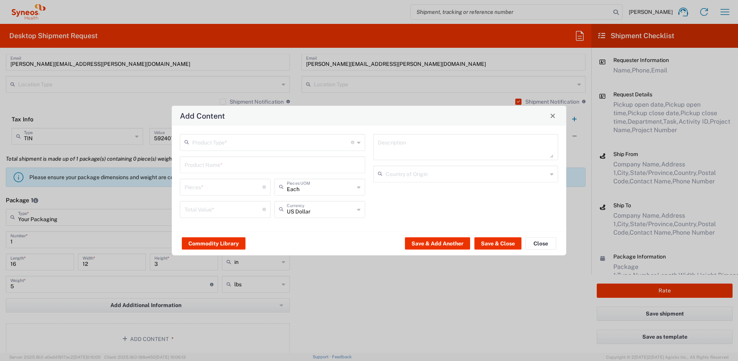
click at [255, 144] on input "text" at bounding box center [271, 142] width 159 height 14
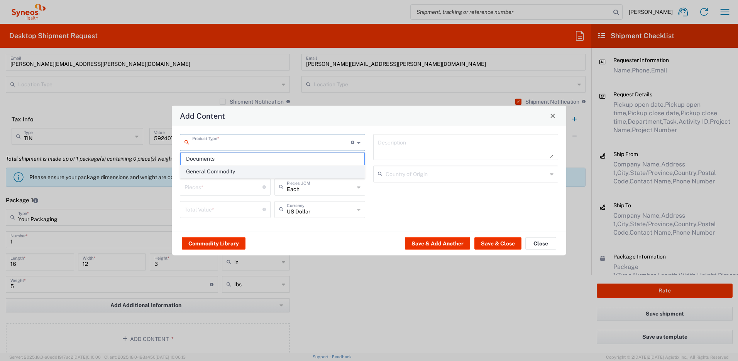
click at [221, 172] on span "General Commodity" at bounding box center [273, 172] width 184 height 12
type input "General Commodity"
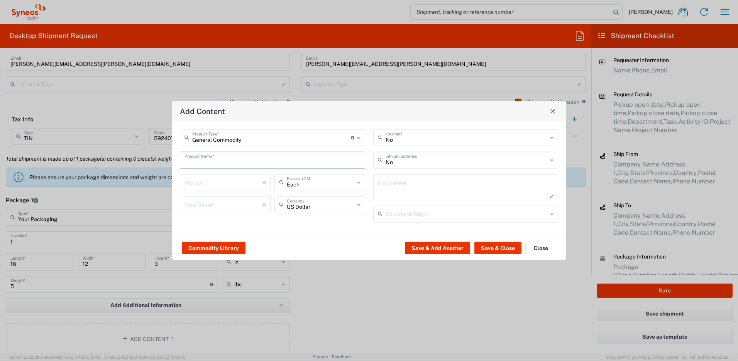
click at [220, 164] on input "text" at bounding box center [272, 160] width 176 height 14
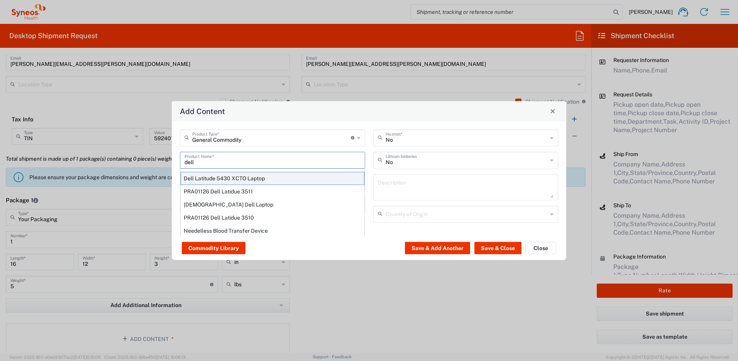
click at [220, 177] on div "Dell Latitude 5430 XCTO Laptop" at bounding box center [273, 178] width 184 height 13
type input "Dell Latitude 5430 XCTO Laptop"
type input "1"
type textarea "BaseIntel Core i7-1265U vProÂ® Processor - 14" 16 GB RAM - 512 GB SSD"
type input "[GEOGRAPHIC_DATA]"
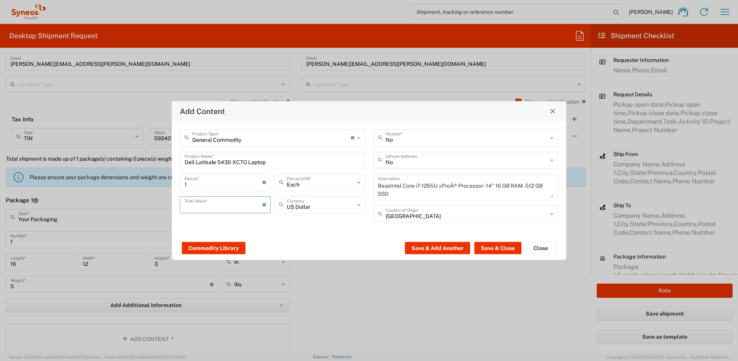
click at [229, 204] on input "number" at bounding box center [223, 204] width 78 height 14
type input "1000"
click at [419, 163] on input "text" at bounding box center [466, 160] width 162 height 14
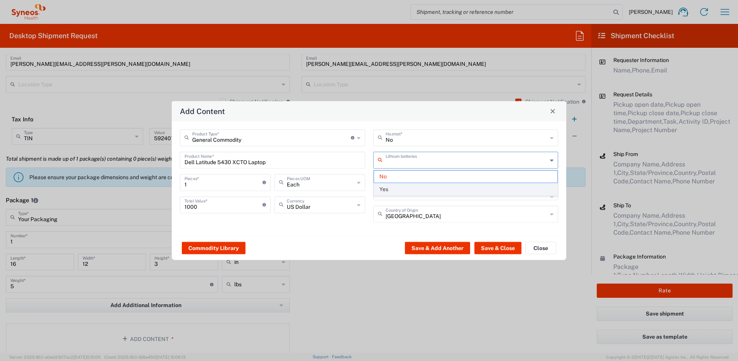
click at [406, 188] on span "Yes" at bounding box center [466, 190] width 184 height 12
type input "Yes"
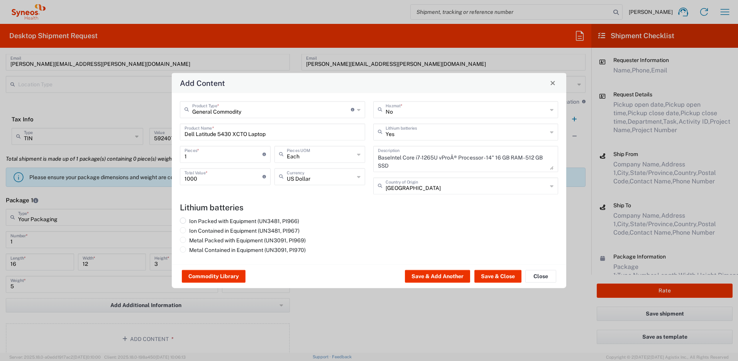
click at [271, 221] on label "Ion Packed with Equipment (UN3481, PI966)" at bounding box center [239, 221] width 119 height 7
click at [194, 221] on input "Ion Packed with Equipment (UN3481, PI966)" at bounding box center [191, 220] width 5 height 5
radio input "true"
click at [483, 275] on button "Save & Close" at bounding box center [497, 276] width 47 height 12
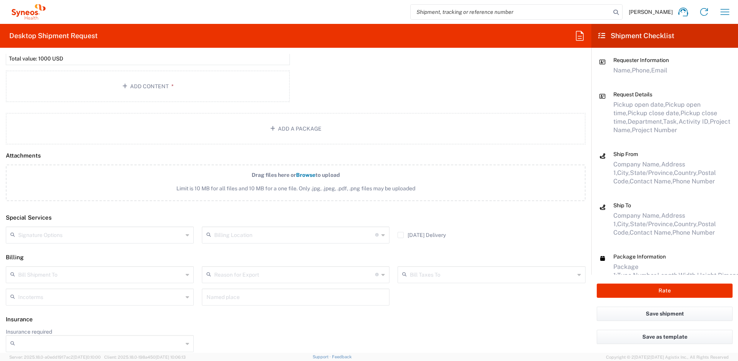
scroll to position [915, 0]
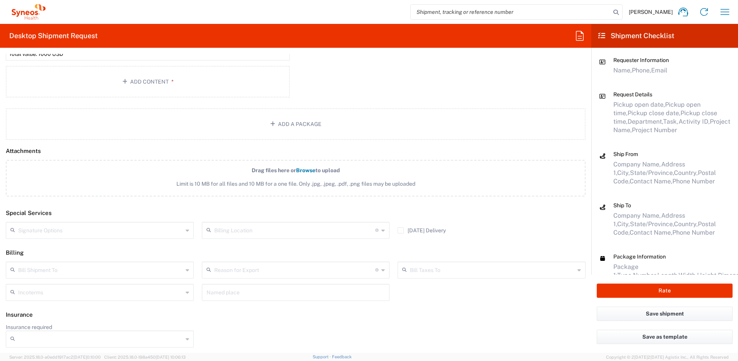
click at [59, 232] on input "text" at bounding box center [100, 230] width 165 height 14
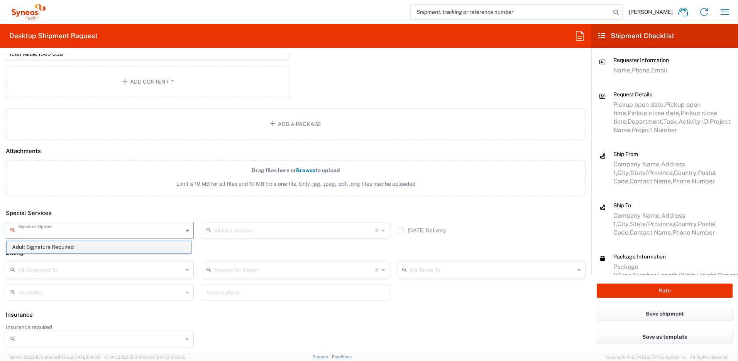
click at [55, 246] on span "Adult Signature Required" at bounding box center [99, 247] width 184 height 12
type input "Adult Signature Required"
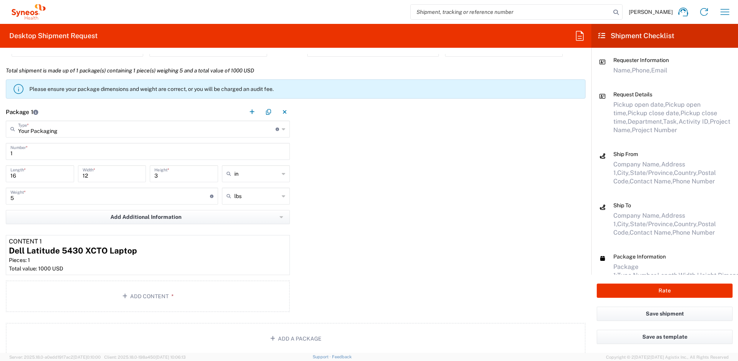
scroll to position [698, 0]
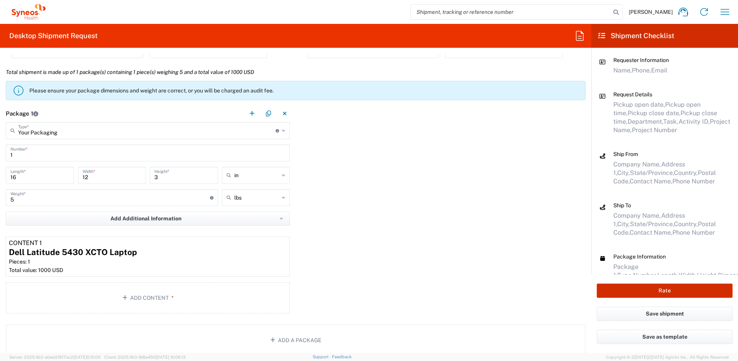
click at [624, 290] on button "Rate" at bounding box center [664, 291] width 136 height 14
type input "4510 DEPARTMENTAL EXPENSE"
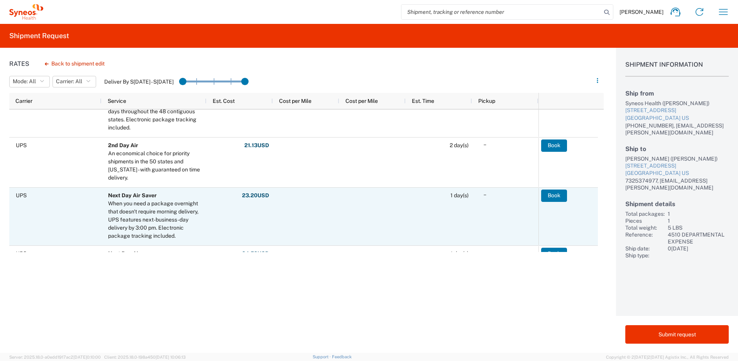
scroll to position [266, 0]
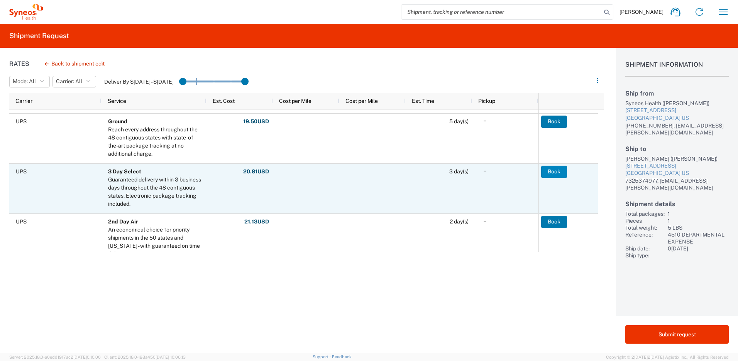
click at [563, 176] on button "Book" at bounding box center [554, 172] width 26 height 12
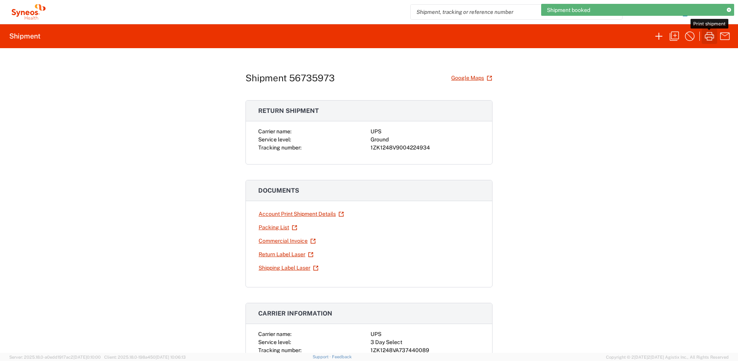
click at [710, 35] on icon "button" at bounding box center [709, 36] width 12 height 12
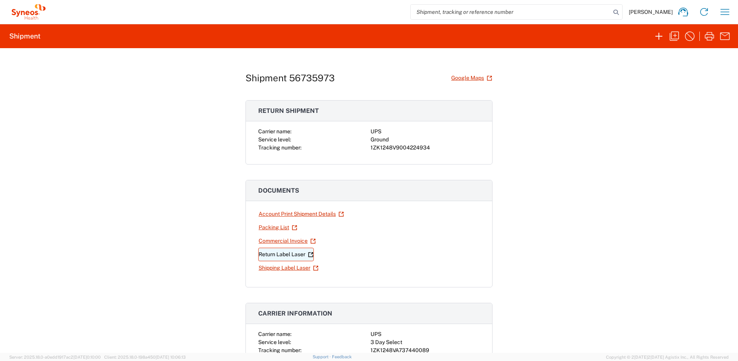
click at [280, 257] on link "Return Label Laser" at bounding box center [286, 255] width 56 height 14
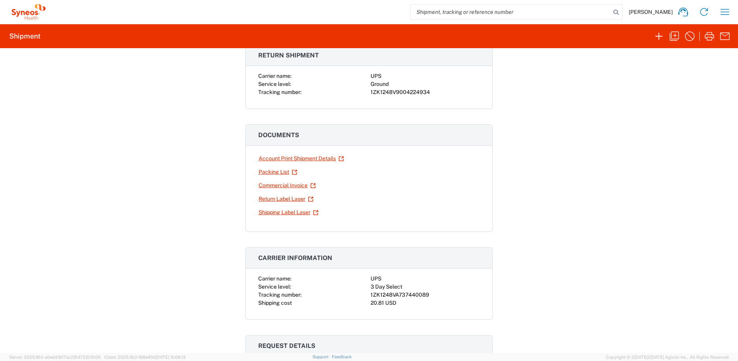
scroll to position [56, 0]
click at [423, 297] on div "1ZK1248VA737440089" at bounding box center [424, 294] width 109 height 8
drag, startPoint x: 425, startPoint y: 294, endPoint x: 366, endPoint y: 294, distance: 58.2
click at [366, 294] on div "Carrier name: UPS Service level: 3 Day Select Tracking number: 1ZK1248VA7374400…" at bounding box center [368, 290] width 221 height 32
copy div "1ZK1248VA737440089"
